Goal: Task Accomplishment & Management: Manage account settings

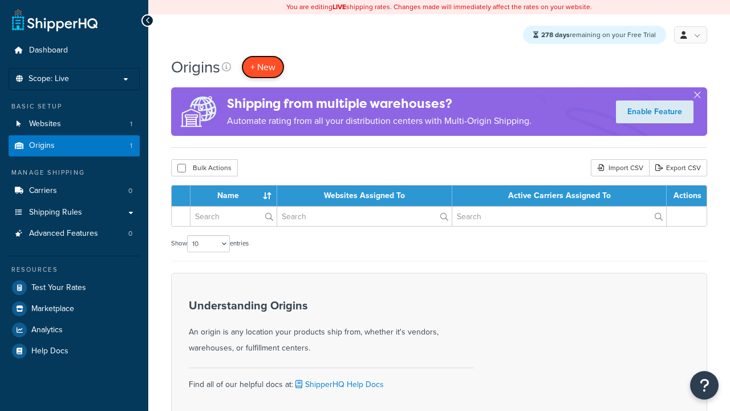
click at [264, 67] on span "+ New" at bounding box center [262, 66] width 25 height 13
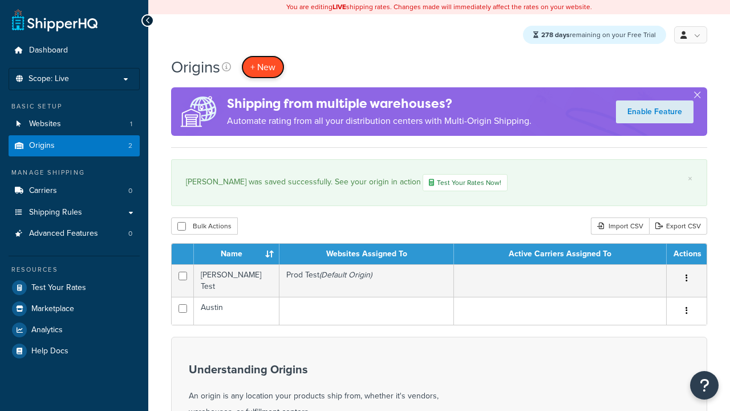
click at [264, 67] on span "+ New" at bounding box center [262, 66] width 25 height 13
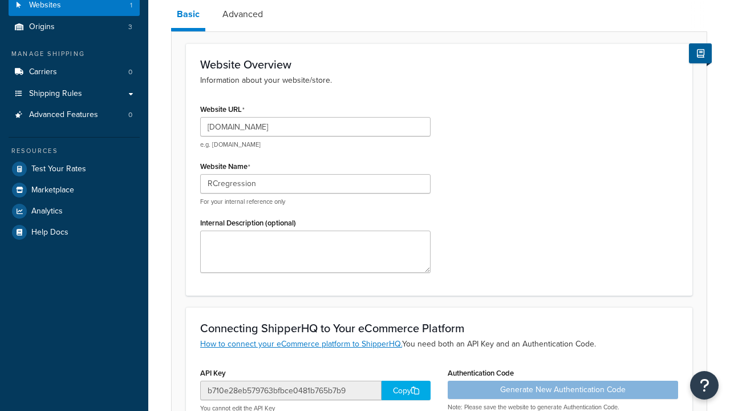
type input "RCregression"
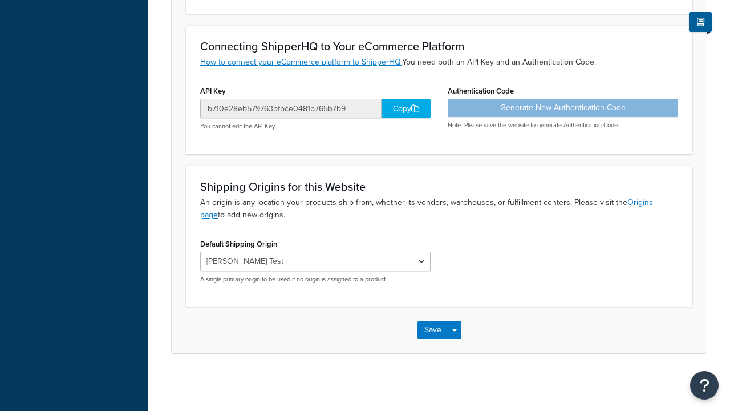
scroll to position [402, 0]
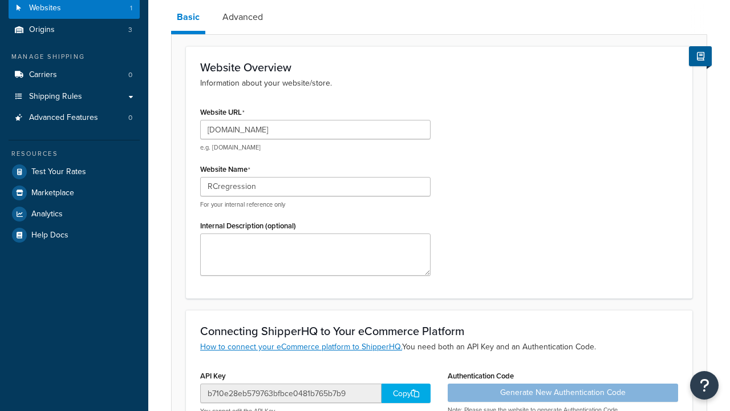
scroll to position [0, 0]
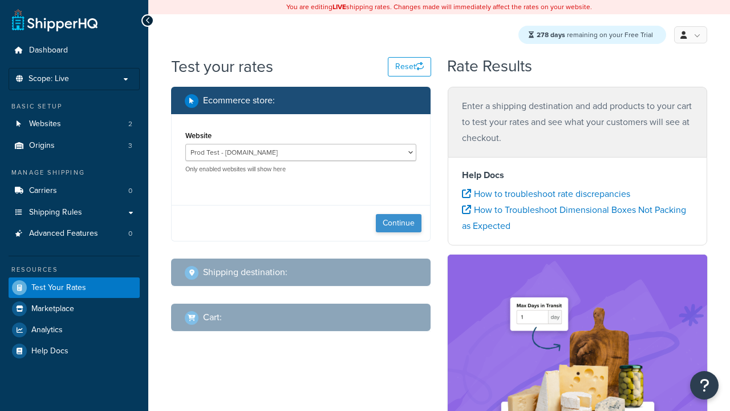
click at [399, 224] on button "Continue" at bounding box center [399, 223] width 46 height 18
select select "TX"
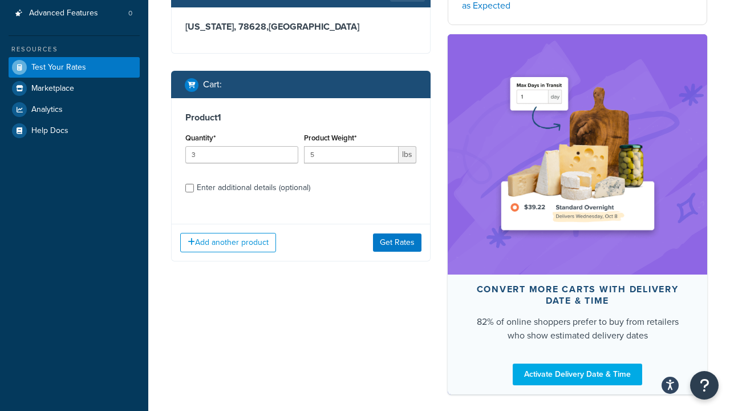
type input "5"
click at [189, 192] on input "Enter additional details (optional)" at bounding box center [189, 188] width 9 height 9
checkbox input "true"
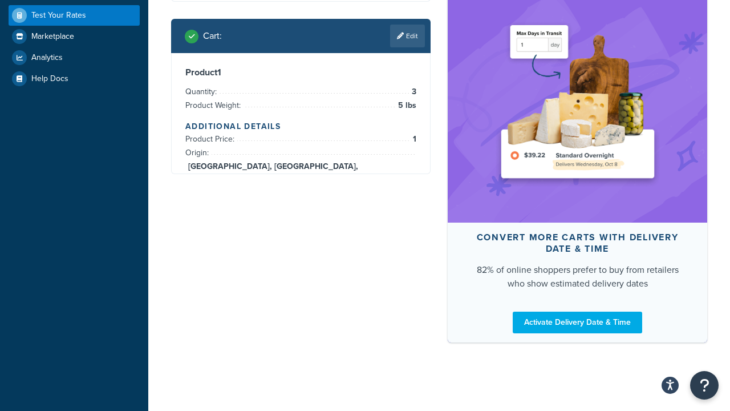
scroll to position [449, 0]
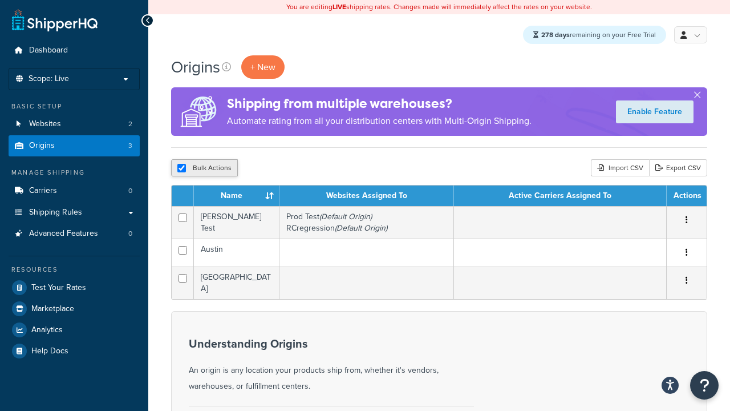
click at [185, 167] on input "checkbox" at bounding box center [181, 168] width 9 height 9
checkbox input "false"
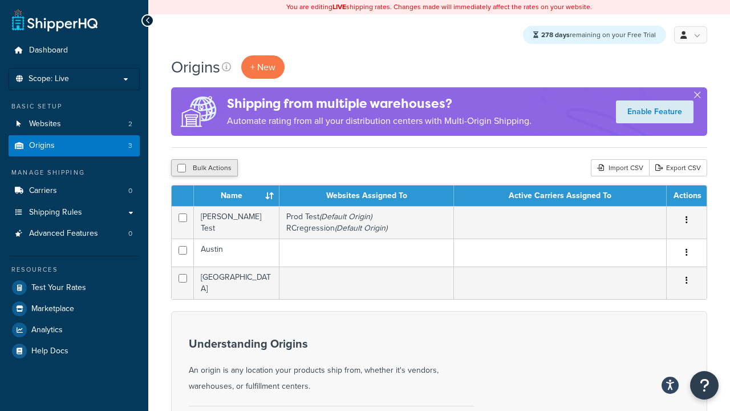
click at [185, 167] on input "checkbox" at bounding box center [181, 168] width 9 height 9
checkbox input "true"
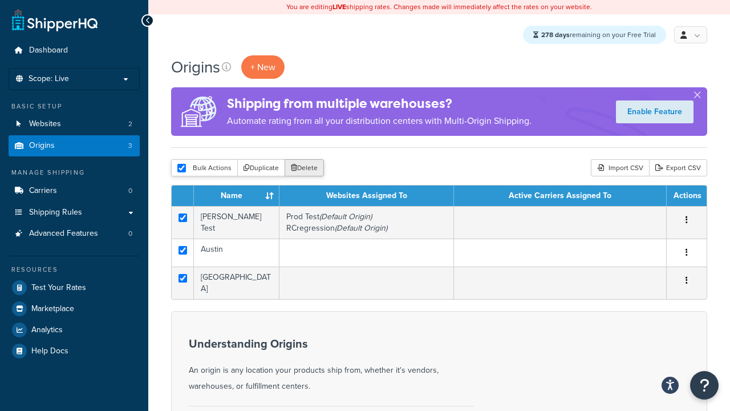
click at [303, 169] on button "Delete" at bounding box center [304, 167] width 39 height 17
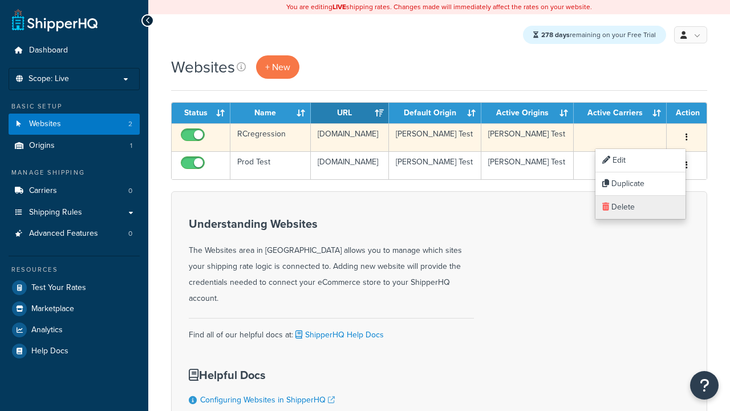
click at [641, 207] on link "Delete" at bounding box center [640, 207] width 90 height 23
